Goal: Browse casually

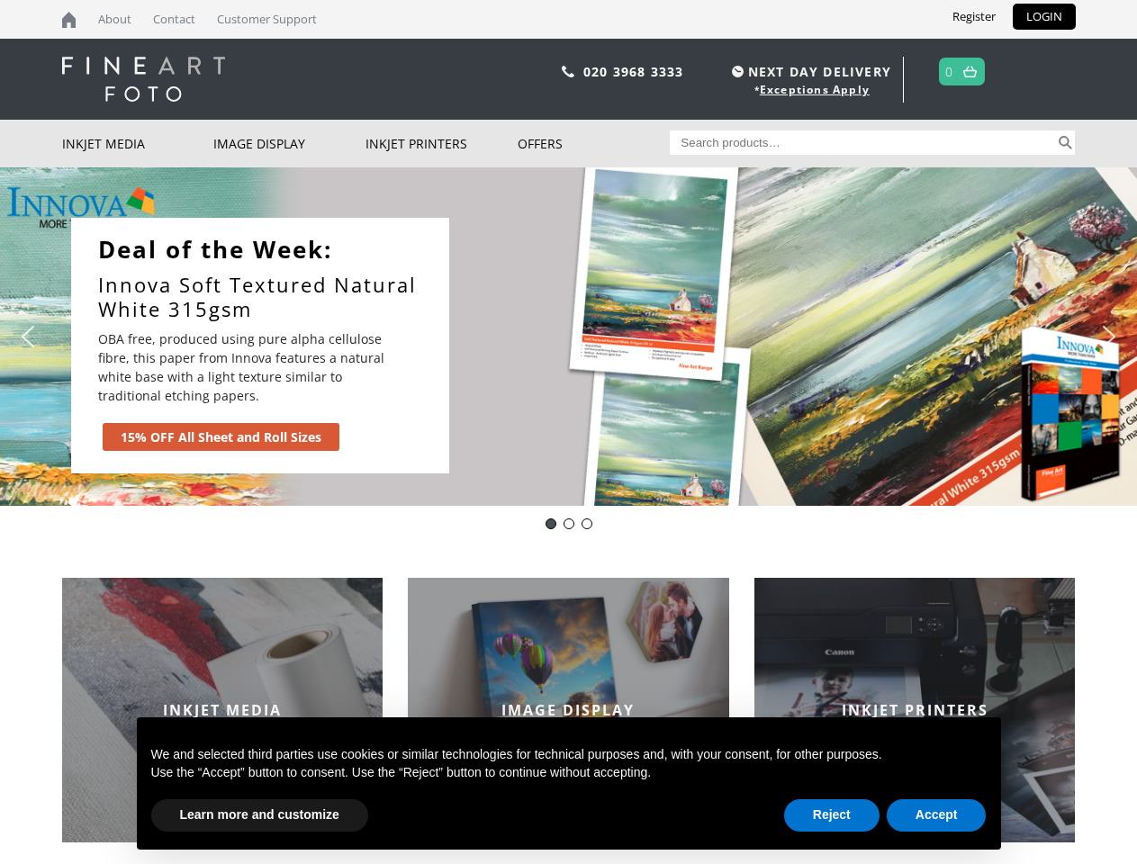
click at [568, 432] on div "Slider" at bounding box center [757, 346] width 581 height 256
click at [568, 337] on div "Slider" at bounding box center [757, 346] width 581 height 256
click at [563, 337] on div "Slider" at bounding box center [757, 346] width 581 height 256
click at [260, 346] on p "OBA free, produced using pure alpha cellulose fibre, this paper from Innova fea…" at bounding box center [246, 367] width 297 height 76
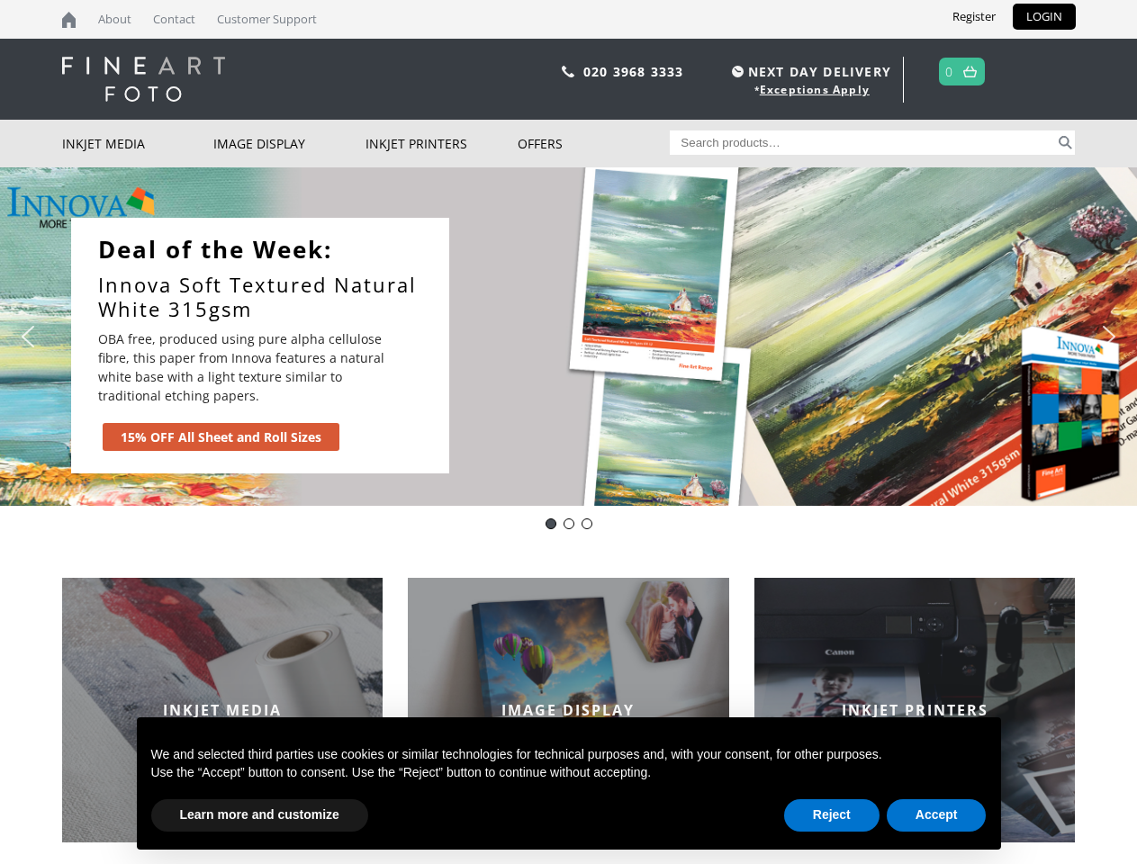
click at [757, 346] on div "Slider" at bounding box center [757, 346] width 581 height 256
click at [28, 337] on img "previous arrow" at bounding box center [28, 336] width 29 height 29
click at [1109, 337] on img "next arrow" at bounding box center [1109, 336] width 29 height 29
click at [551, 524] on div "Deal of the Day - Innova IFA12" at bounding box center [550, 523] width 11 height 11
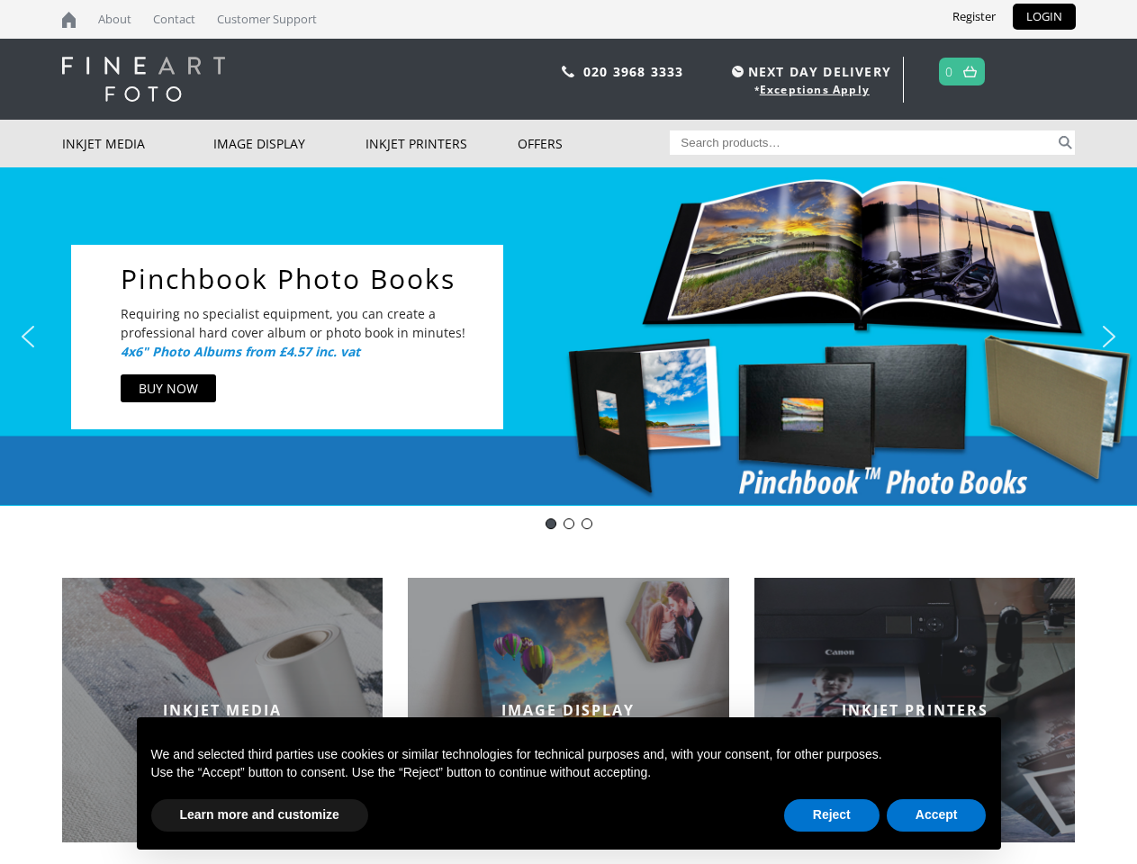
click at [569, 524] on div "Innova-general" at bounding box center [568, 523] width 11 height 11
